Goal: Find specific page/section: Find specific page/section

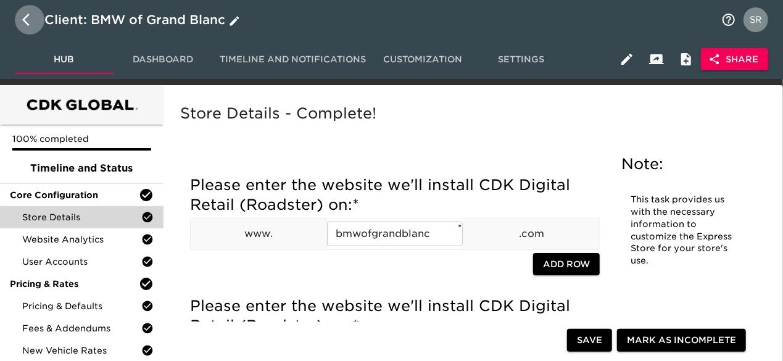
click at [33, 20] on icon "button" at bounding box center [29, 19] width 15 height 15
select select "10"
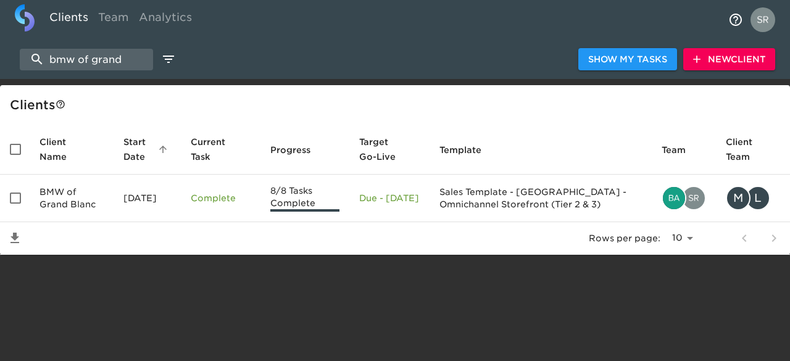
drag, startPoint x: 127, startPoint y: 57, endPoint x: 13, endPoint y: 65, distance: 113.8
click at [13, 65] on div "bmw of grand Show My Tasks New Client" at bounding box center [395, 60] width 790 height 40
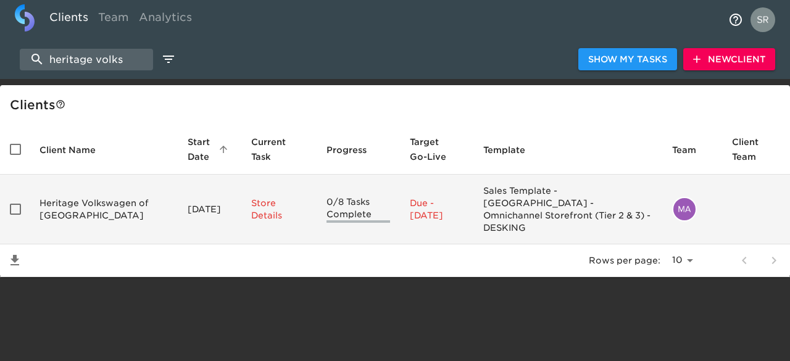
type input "heritage volks"
click at [78, 199] on td "Heritage Volkswagen of [GEOGRAPHIC_DATA]" at bounding box center [104, 210] width 148 height 70
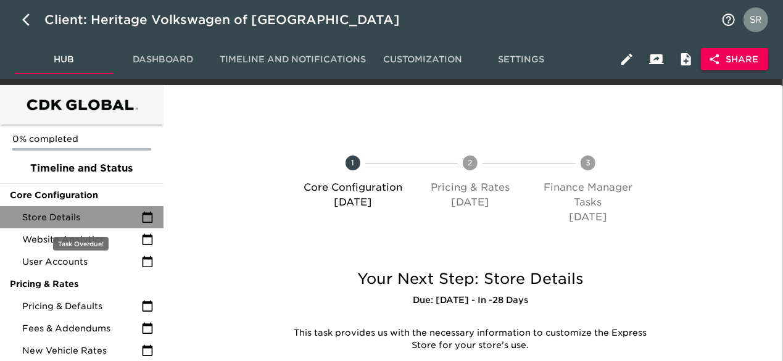
click at [65, 221] on span "Store Details" at bounding box center [81, 217] width 119 height 12
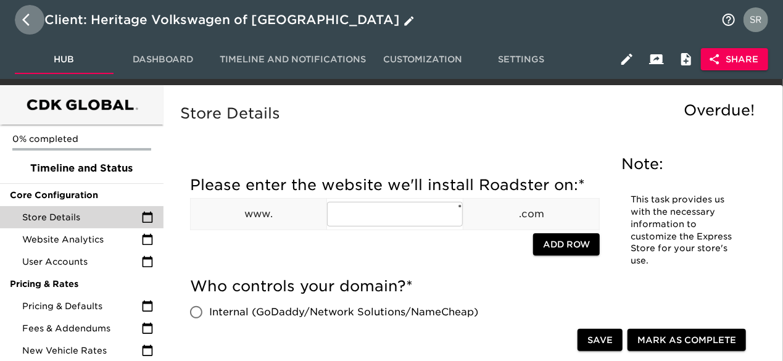
click at [17, 18] on button "button" at bounding box center [30, 20] width 30 height 30
select select "10"
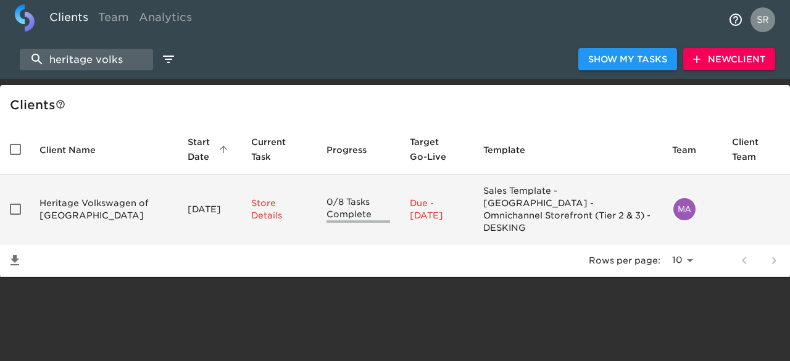
click at [75, 202] on td "Heritage Volkswagen of [GEOGRAPHIC_DATA]" at bounding box center [104, 210] width 148 height 70
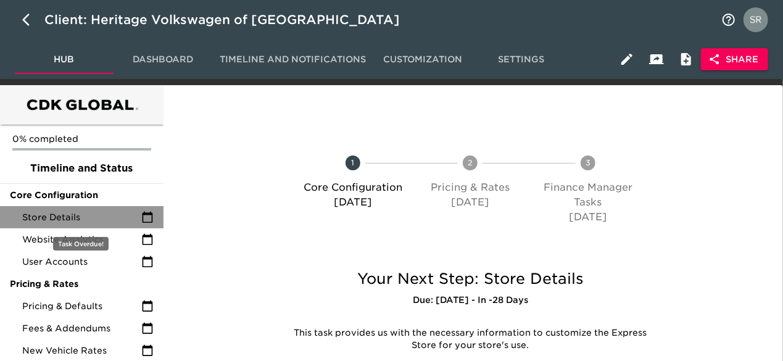
click at [83, 215] on span "Store Details" at bounding box center [81, 217] width 119 height 12
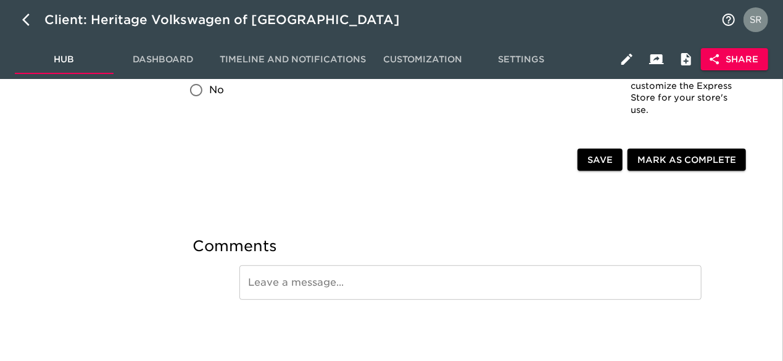
scroll to position [2587, 0]
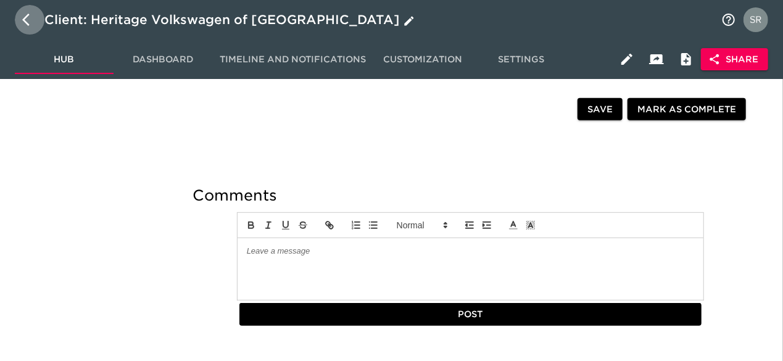
click at [25, 20] on icon "button" at bounding box center [25, 20] width 7 height 12
select select "10"
